Goal: Transaction & Acquisition: Purchase product/service

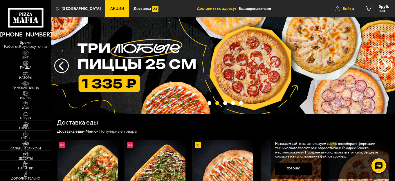
click at [350, 13] on link "Войти" at bounding box center [345, 8] width 30 height 17
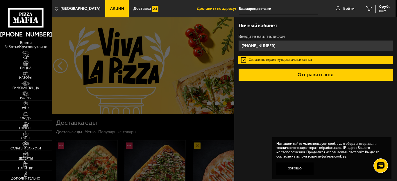
type input "[PHONE_NUMBER]"
click at [292, 77] on button "Отправить код" at bounding box center [315, 75] width 154 height 13
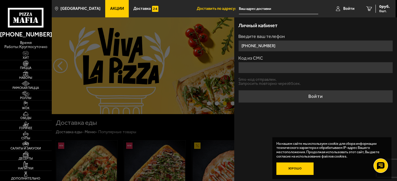
click at [297, 172] on button "Хорошо" at bounding box center [294, 169] width 37 height 12
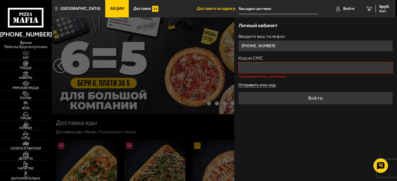
click at [256, 83] on button "Отправить sms-код" at bounding box center [256, 85] width 37 height 4
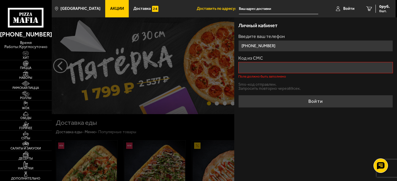
click at [318, 65] on input "Код из СМС" at bounding box center [315, 67] width 154 height 11
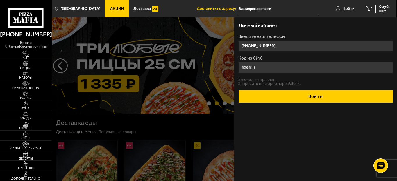
type input "629611"
click at [309, 99] on button "Войти" at bounding box center [315, 96] width 154 height 13
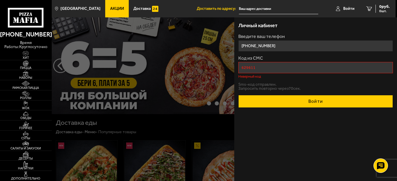
click at [314, 108] on div "Личный кабинет Введите ваш телефон [PHONE_NUMBER] Код из СМС 629611 Неверный ко…" at bounding box center [315, 99] width 163 height 164
click at [314, 103] on button "Войти" at bounding box center [315, 101] width 154 height 13
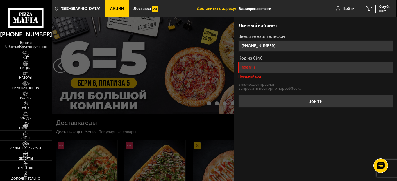
drag, startPoint x: 307, startPoint y: 68, endPoint x: 214, endPoint y: 93, distance: 95.9
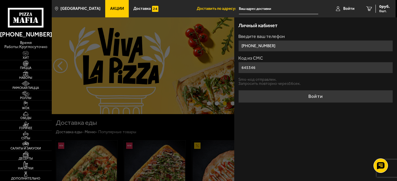
type input "645346"
click at [238, 90] on button "Войти" at bounding box center [315, 96] width 154 height 13
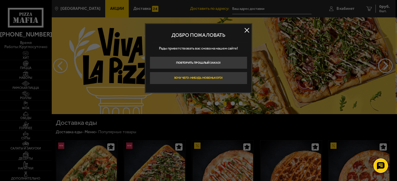
click at [231, 82] on button "Хочу чего-нибудь новенького!" at bounding box center [199, 78] width 98 height 12
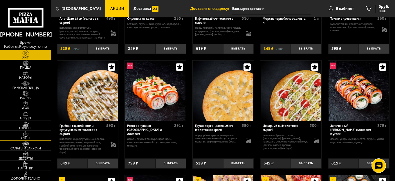
scroll to position [58, 0]
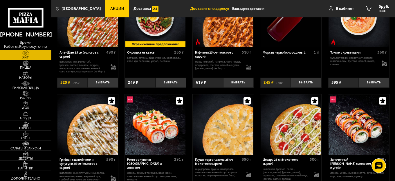
click at [31, 107] on span "WOK" at bounding box center [25, 108] width 51 height 3
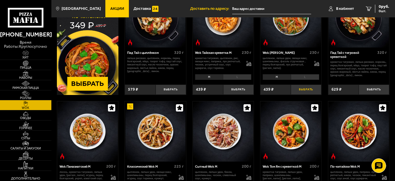
scroll to position [116, 0]
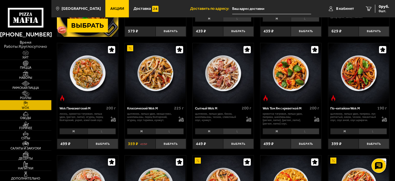
click at [176, 133] on li "L" at bounding box center [169, 132] width 28 height 6
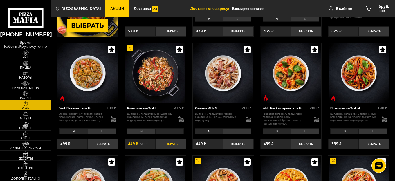
click at [178, 143] on button "Выбрать" at bounding box center [171, 144] width 30 height 10
click at [178, 141] on button "+" at bounding box center [181, 144] width 10 height 10
click at [387, 7] on span "898 руб." at bounding box center [381, 7] width 15 height 4
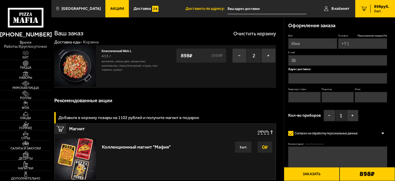
type input "[PHONE_NUMBER]"
type input "[STREET_ADDRESS]"
type input "221"
type input "6"
type input "9"
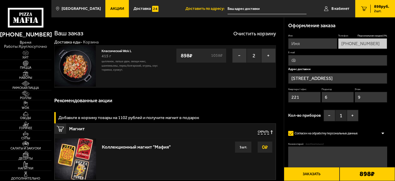
type input "[STREET_ADDRESS]"
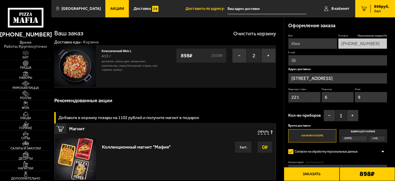
click at [340, 60] on input "E-mail" at bounding box center [337, 60] width 99 height 11
type input "[EMAIL_ADDRESS][DOMAIN_NAME]"
drag, startPoint x: 303, startPoint y: 44, endPoint x: 381, endPoint y: 42, distance: 78.7
click at [381, 42] on div "Имя [PERSON_NAME] Телефон Персональная скидка 15 % [PHONE_NUMBER] E-mail [EMAIL…" at bounding box center [337, 88] width 99 height 109
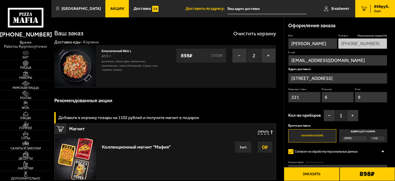
scroll to position [0, 0]
type input "[PERSON_NAME]"
click at [355, 26] on div "Оформление заказа" at bounding box center [337, 25] width 99 height 17
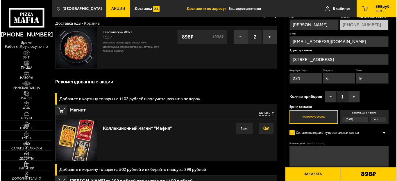
scroll to position [29, 0]
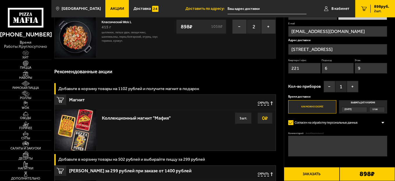
click at [326, 177] on button "Заказать" at bounding box center [311, 175] width 55 height 14
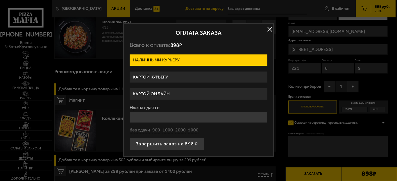
click at [183, 91] on label "Картой онлайн" at bounding box center [198, 94] width 138 height 11
click at [0, 0] on input "Картой онлайн" at bounding box center [0, 0] width 0 height 0
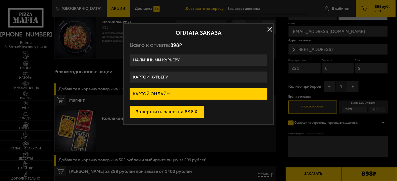
click at [193, 115] on button "Завершить заказ на 898 ₽" at bounding box center [166, 112] width 75 height 13
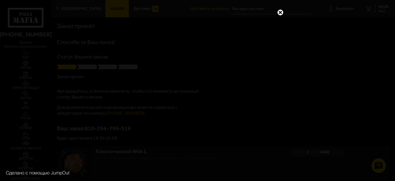
click at [279, 15] on link at bounding box center [281, 13] width 8 height 8
